Goal: Find specific page/section: Find specific page/section

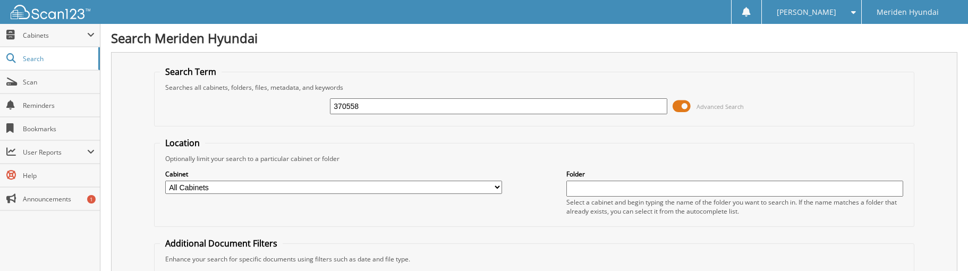
type input "370558"
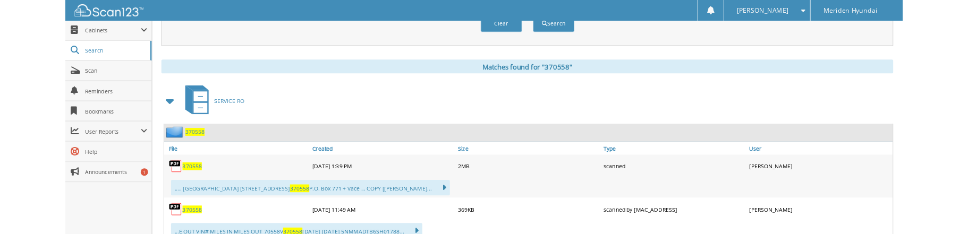
scroll to position [464, 0]
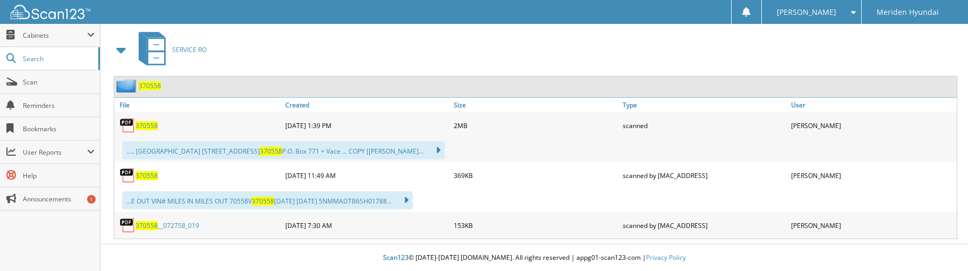
click at [152, 123] on span "370558" at bounding box center [146, 125] width 22 height 9
click at [528, 38] on div "SERVICE RO" at bounding box center [534, 50] width 846 height 42
click at [526, 45] on div "SERVICE RO" at bounding box center [534, 50] width 846 height 42
click at [750, 42] on div "SERVICE RO" at bounding box center [534, 50] width 846 height 42
click at [739, 50] on div "SERVICE RO" at bounding box center [534, 50] width 846 height 42
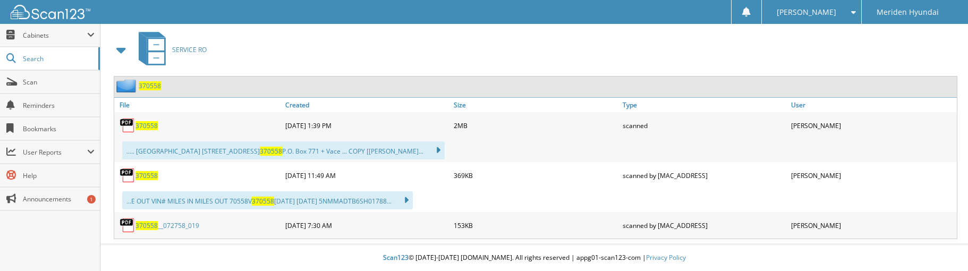
click at [405, 47] on div "SERVICE RO" at bounding box center [534, 50] width 846 height 42
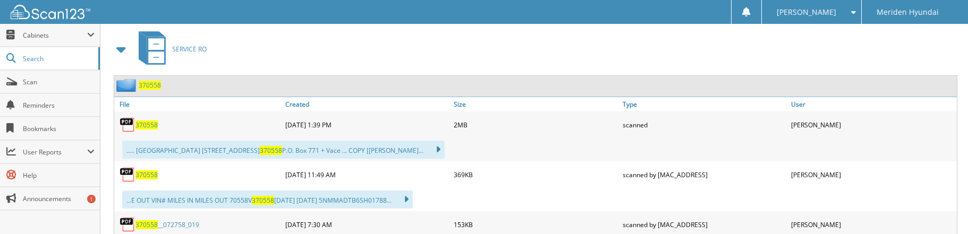
click at [369, 48] on div "SERVICE RO" at bounding box center [534, 49] width 846 height 42
click at [703, 34] on div "SERVICE RO" at bounding box center [534, 49] width 846 height 42
drag, startPoint x: 757, startPoint y: 50, endPoint x: 747, endPoint y: 48, distance: 10.4
click at [757, 51] on div "SERVICE RO" at bounding box center [534, 49] width 846 height 42
click at [453, 58] on div "SERVICE RO" at bounding box center [534, 49] width 846 height 42
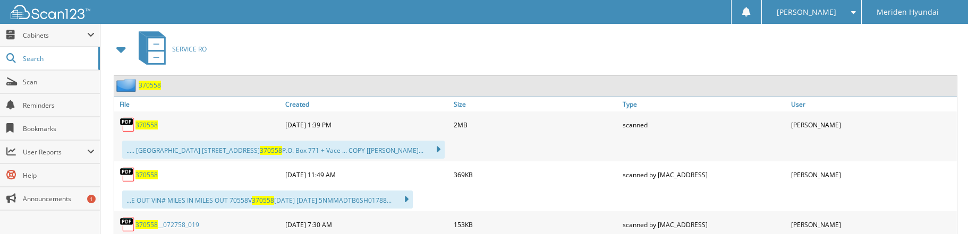
drag, startPoint x: 721, startPoint y: 60, endPoint x: 695, endPoint y: 60, distance: 25.5
click at [719, 60] on div "SERVICE RO" at bounding box center [534, 49] width 846 height 42
click at [716, 40] on div "SERVICE RO" at bounding box center [534, 49] width 846 height 42
